Goal: Information Seeking & Learning: Stay updated

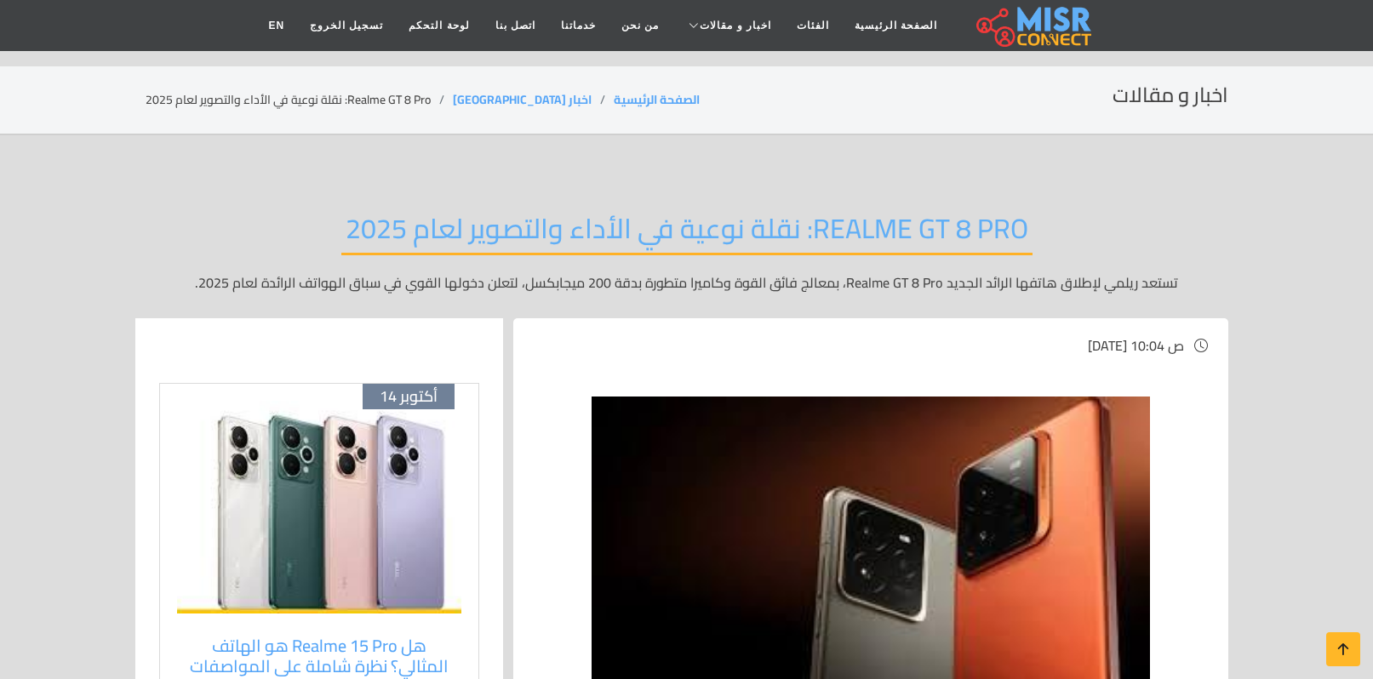
scroll to position [319, 0]
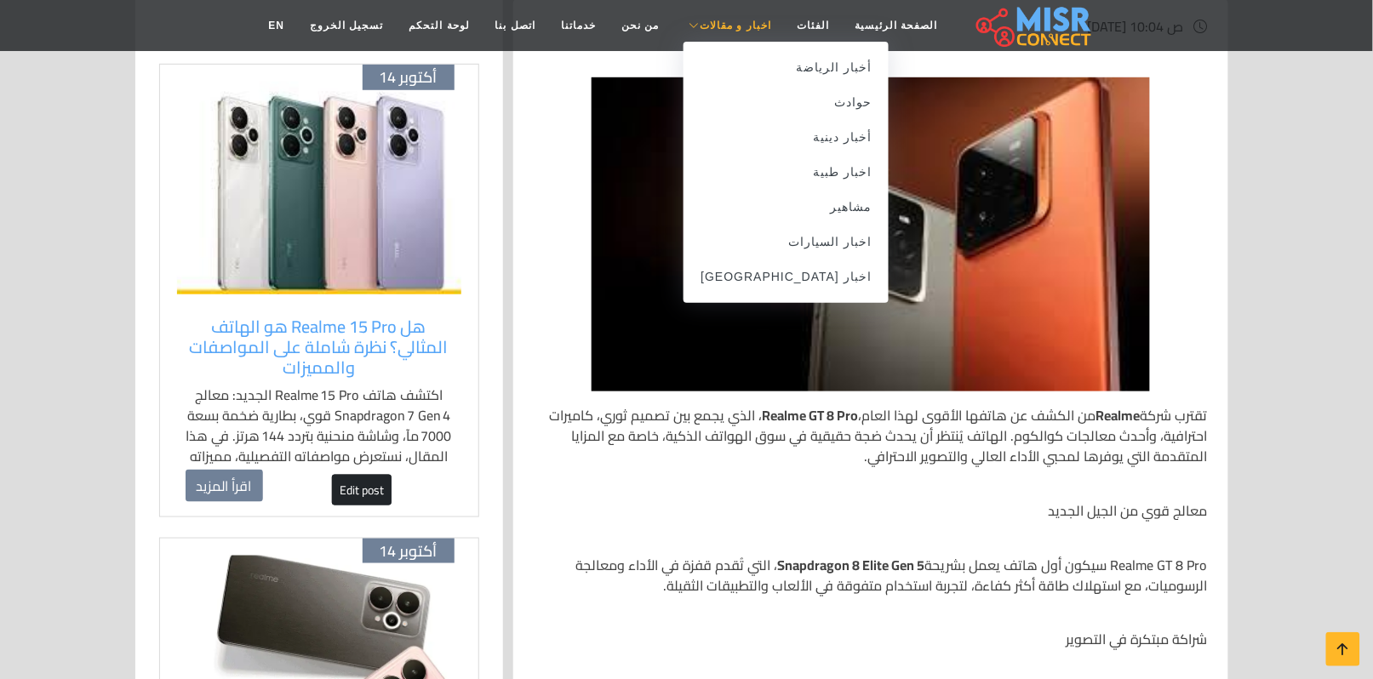
click at [719, 21] on span "اخبار و مقالات" at bounding box center [736, 25] width 72 height 15
click at [786, 269] on link "اخبار [GEOGRAPHIC_DATA]" at bounding box center [786, 277] width 205 height 35
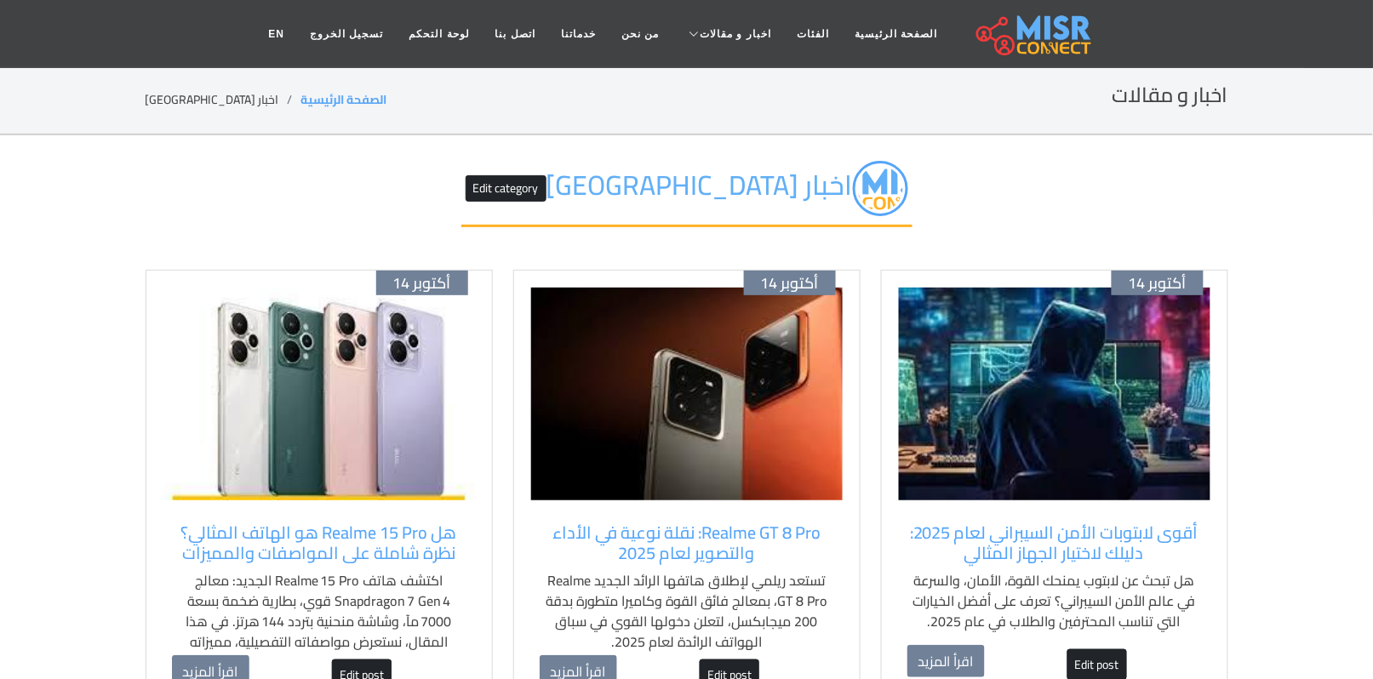
click at [1068, 445] on img at bounding box center [1055, 394] width 312 height 213
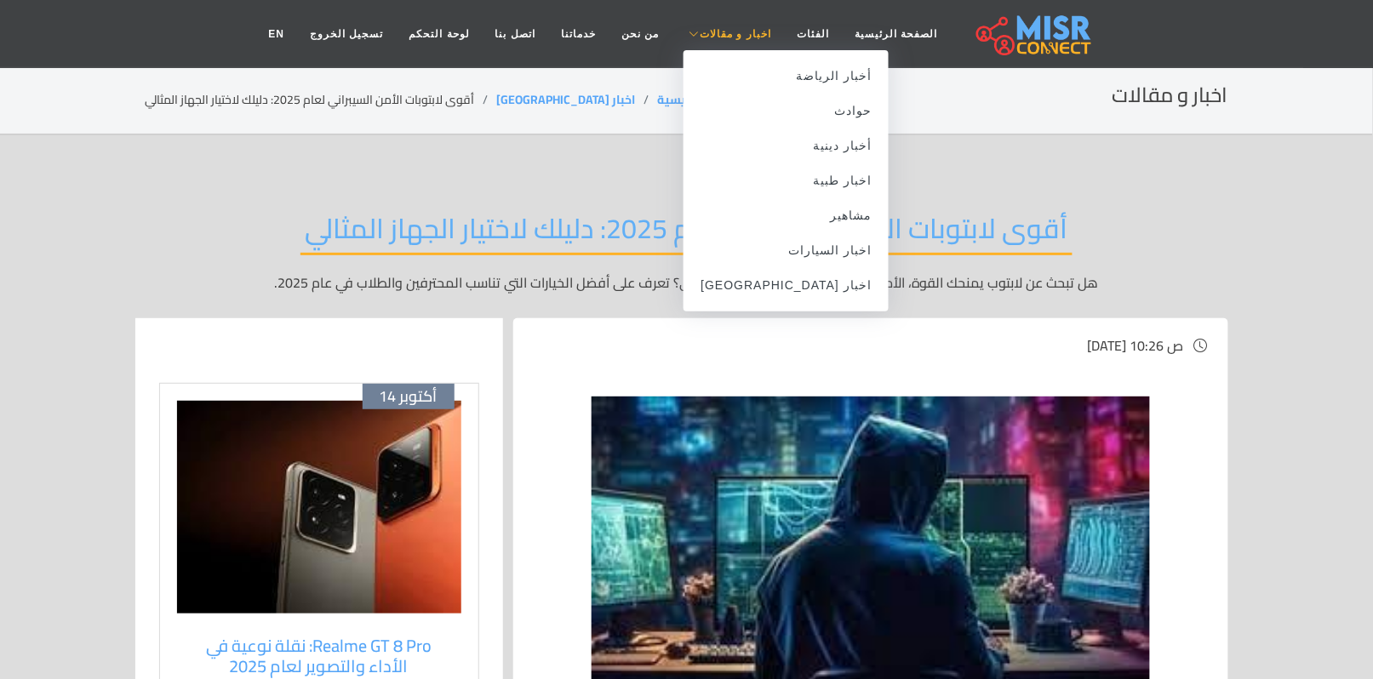
click at [689, 29] on icon at bounding box center [694, 34] width 11 height 10
click at [792, 278] on link "اخبار [GEOGRAPHIC_DATA]" at bounding box center [786, 285] width 205 height 35
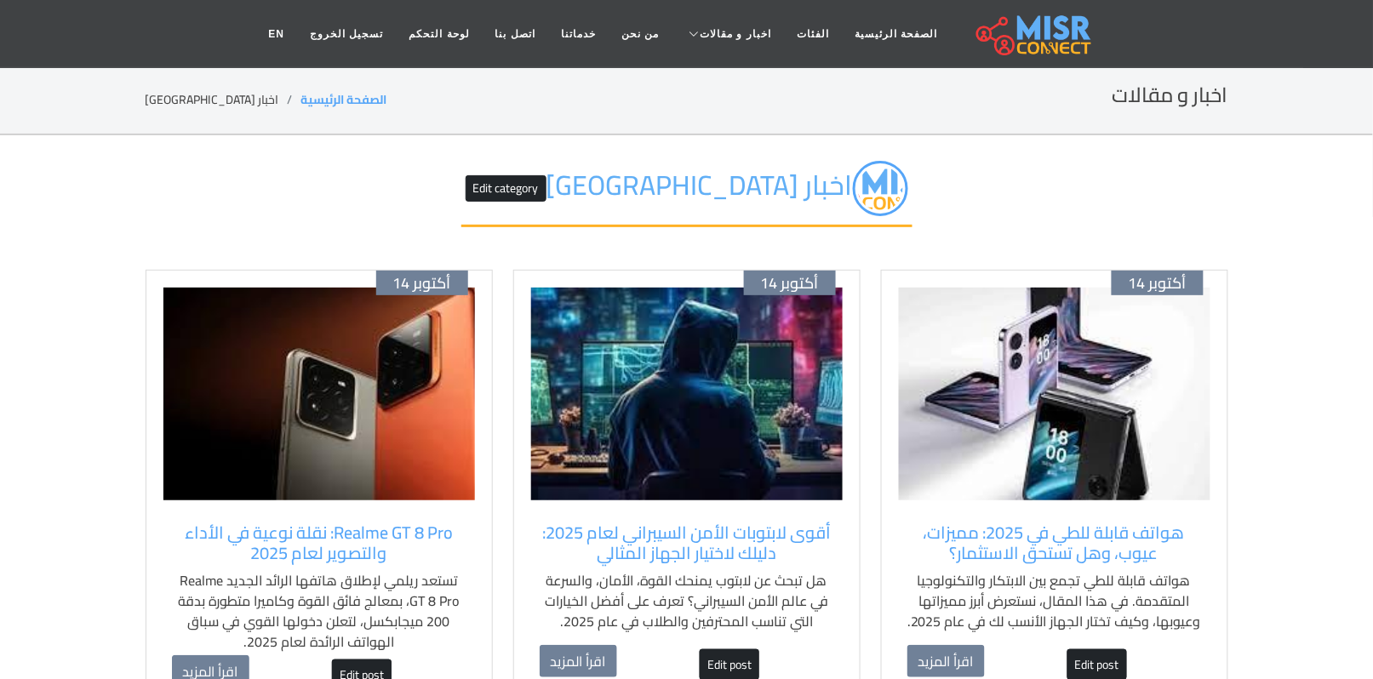
click at [1081, 439] on img at bounding box center [1055, 394] width 312 height 213
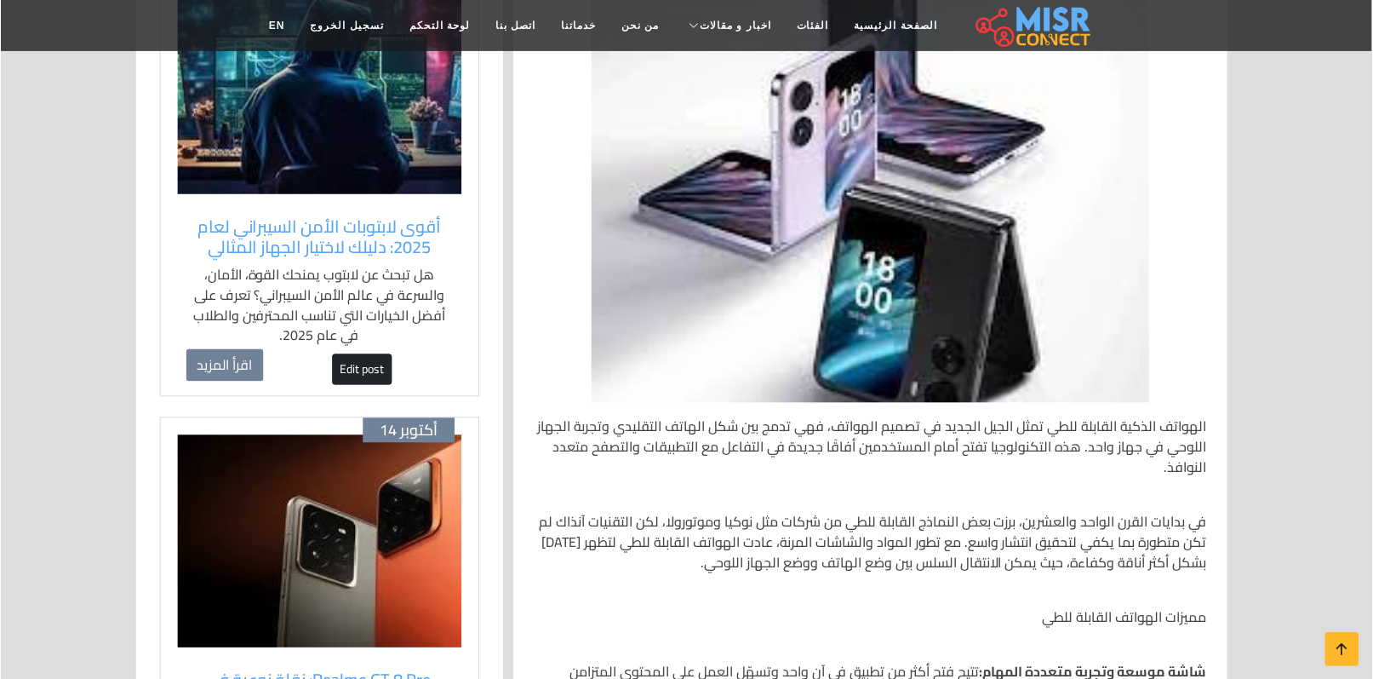
scroll to position [426, 0]
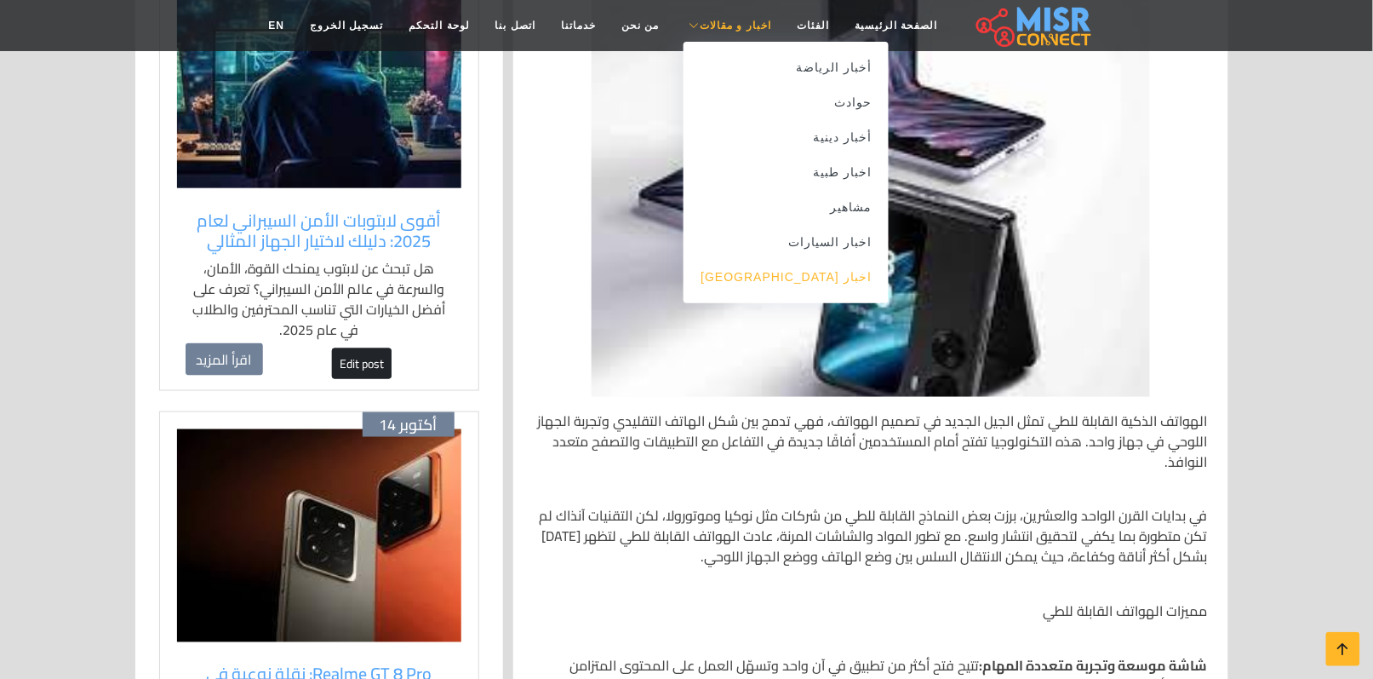
click at [809, 278] on link "اخبار [GEOGRAPHIC_DATA]" at bounding box center [786, 277] width 205 height 35
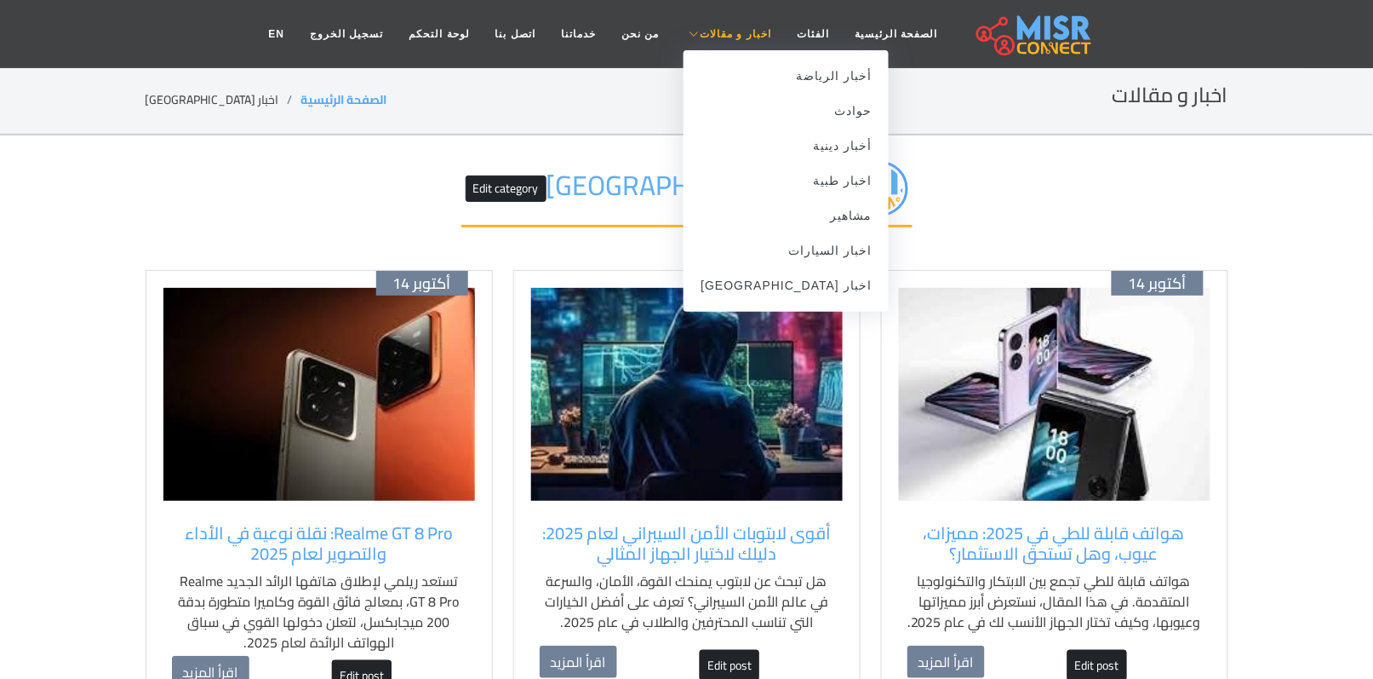
click at [724, 37] on span "اخبار و مقالات" at bounding box center [736, 33] width 72 height 15
click at [824, 286] on link "اخبار [GEOGRAPHIC_DATA]" at bounding box center [786, 285] width 205 height 35
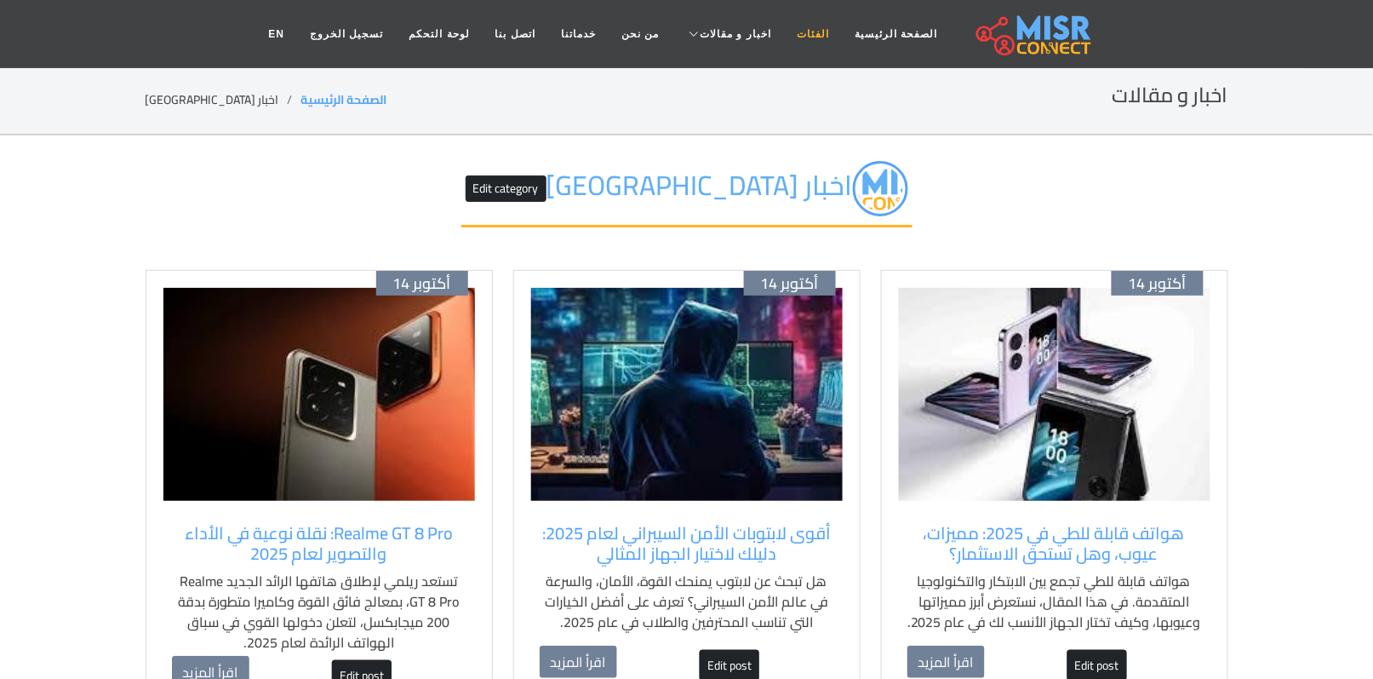
click at [802, 34] on link "الفئات" at bounding box center [813, 34] width 58 height 32
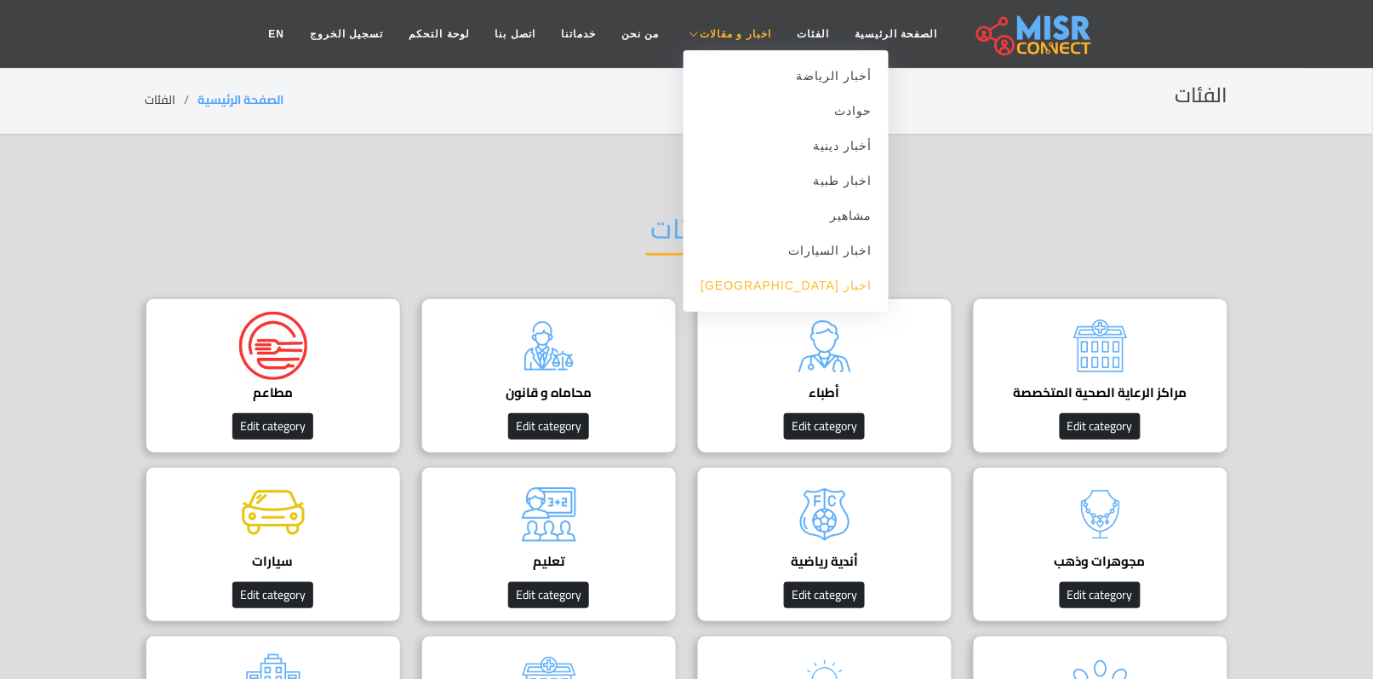
click at [810, 283] on link "اخبار [GEOGRAPHIC_DATA]" at bounding box center [786, 285] width 205 height 35
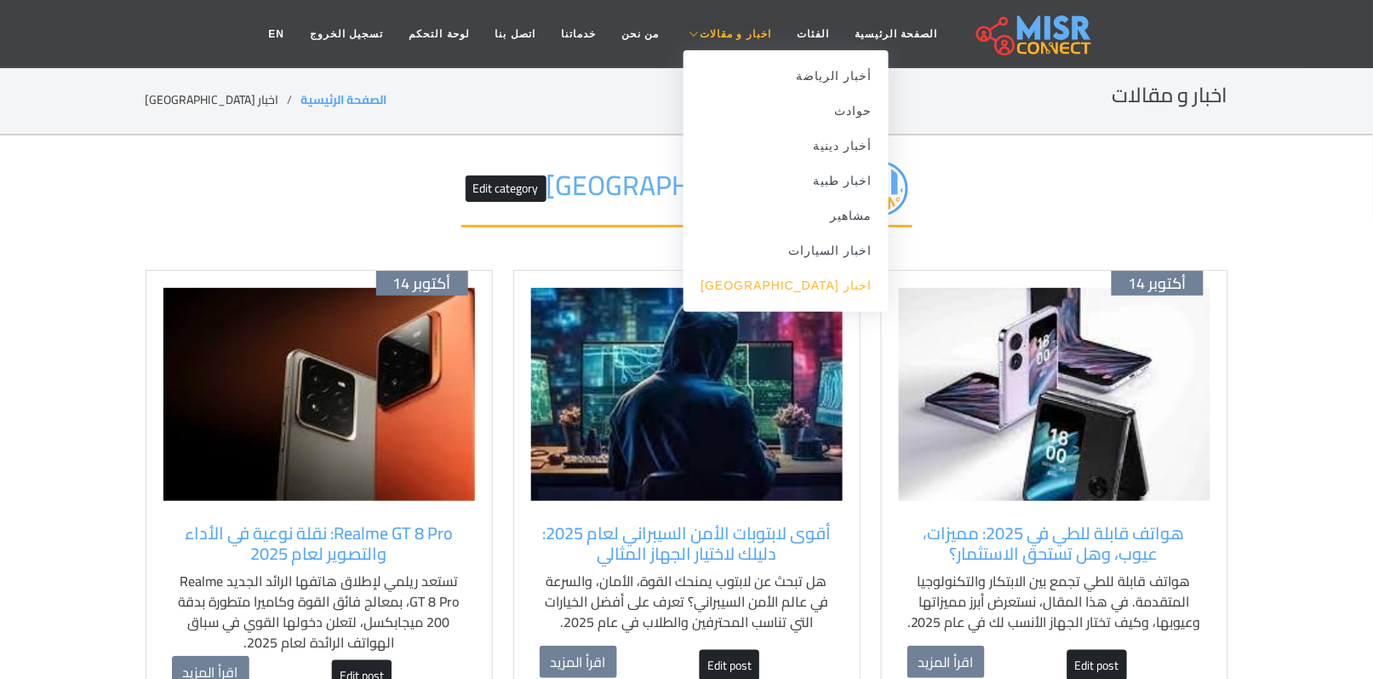
click at [818, 281] on link "اخبار [GEOGRAPHIC_DATA]" at bounding box center [786, 285] width 205 height 35
